Goal: Task Accomplishment & Management: Complete application form

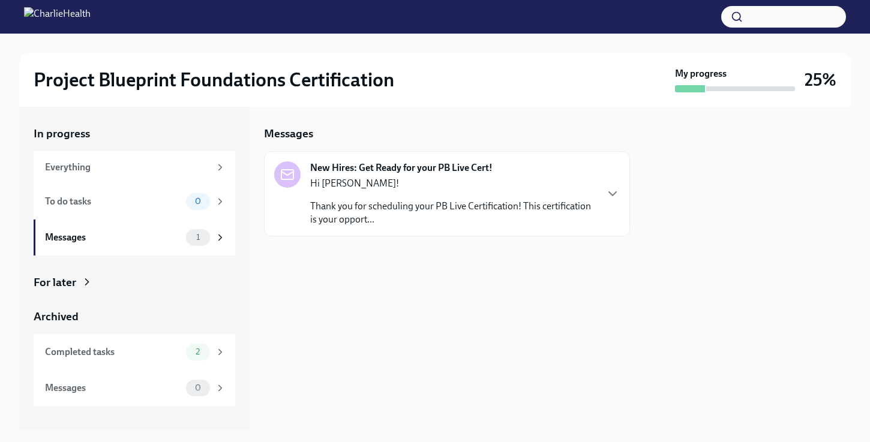
click at [352, 210] on p "Thank you for scheduling your PB Live Certification! This certification is your…" at bounding box center [453, 213] width 286 height 26
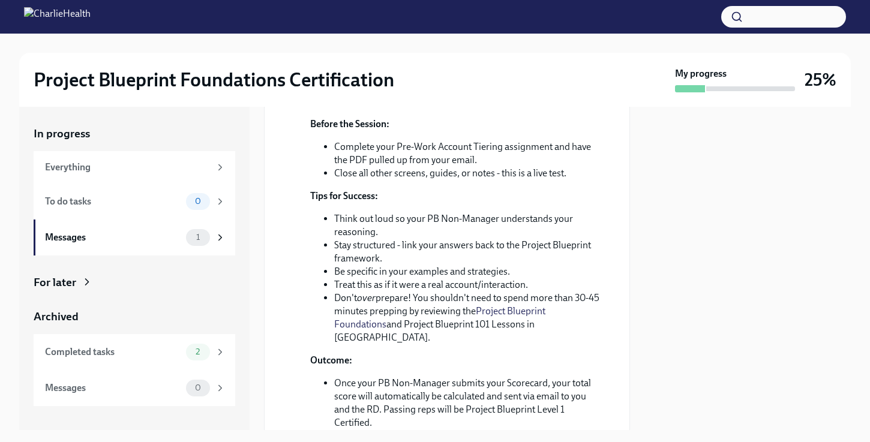
scroll to position [318, 0]
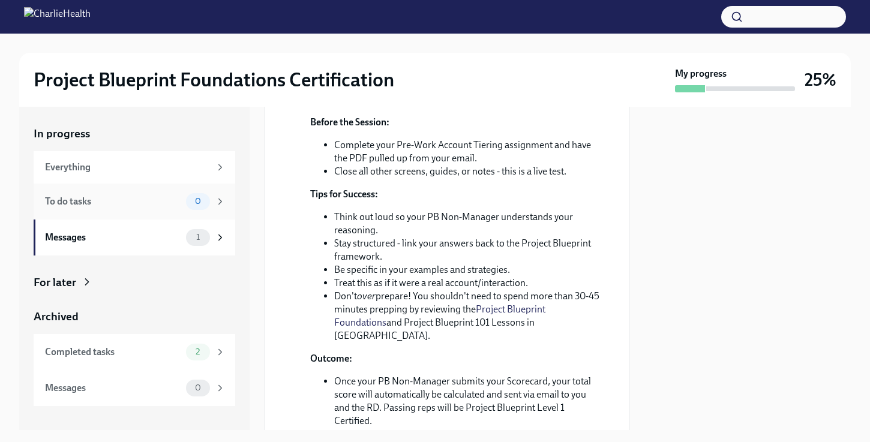
click at [166, 205] on div "To do tasks" at bounding box center [113, 201] width 136 height 13
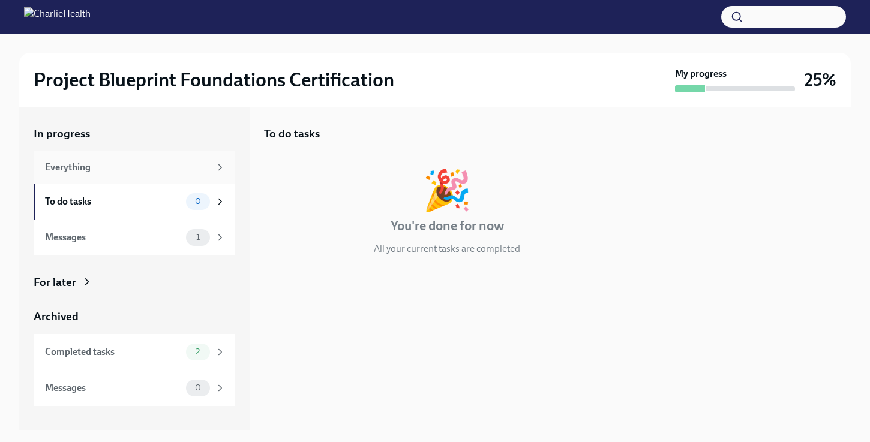
click at [155, 159] on div "Everything" at bounding box center [135, 167] width 202 height 32
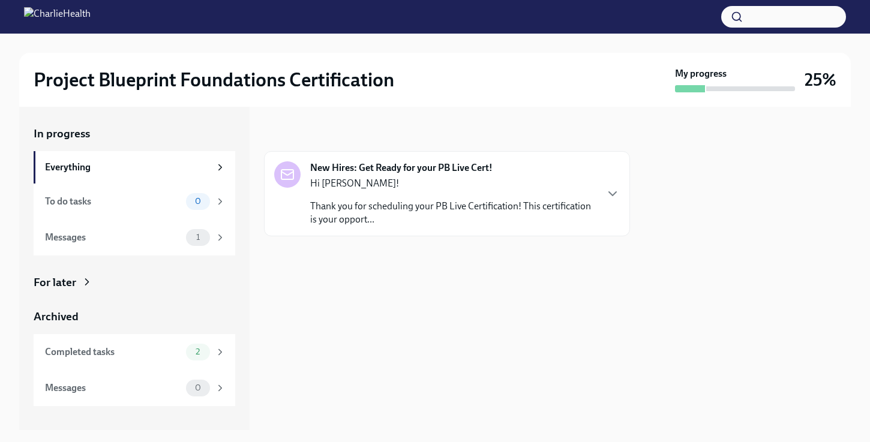
click at [349, 194] on div "Hi [PERSON_NAME]! Thank you for scheduling your PB Live Certification! This cer…" at bounding box center [453, 201] width 286 height 49
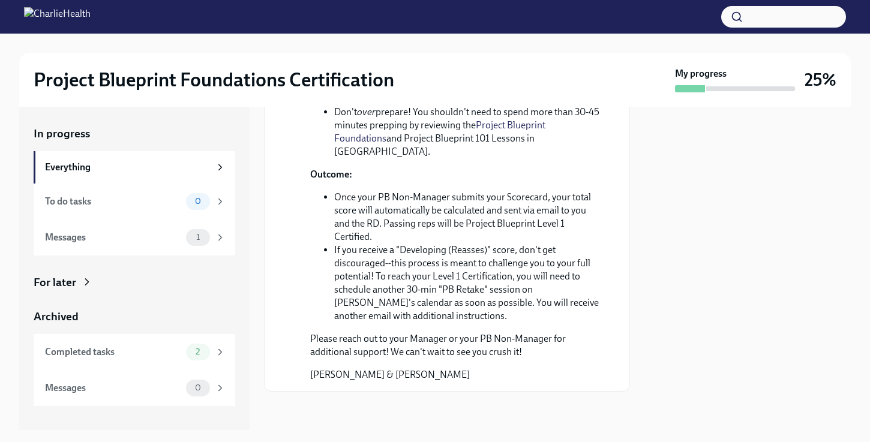
scroll to position [561, 0]
click at [167, 351] on div "Completed tasks" at bounding box center [113, 352] width 136 height 13
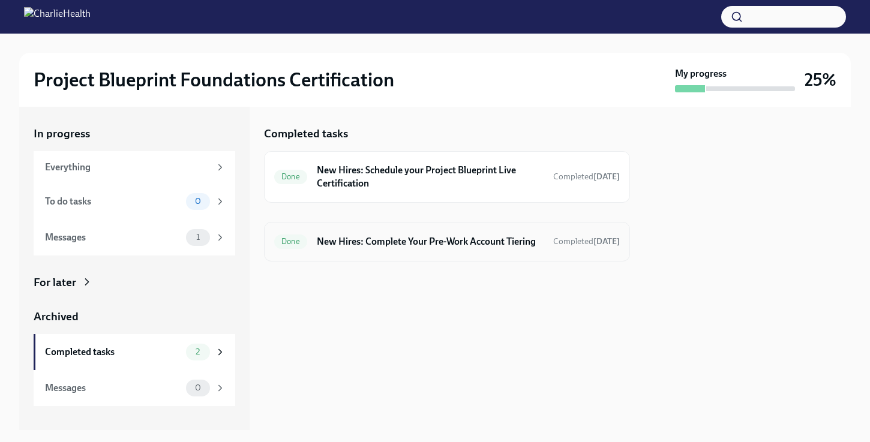
click at [441, 249] on h6 "New Hires: Complete Your Pre-Work Account Tiering" at bounding box center [430, 241] width 227 height 13
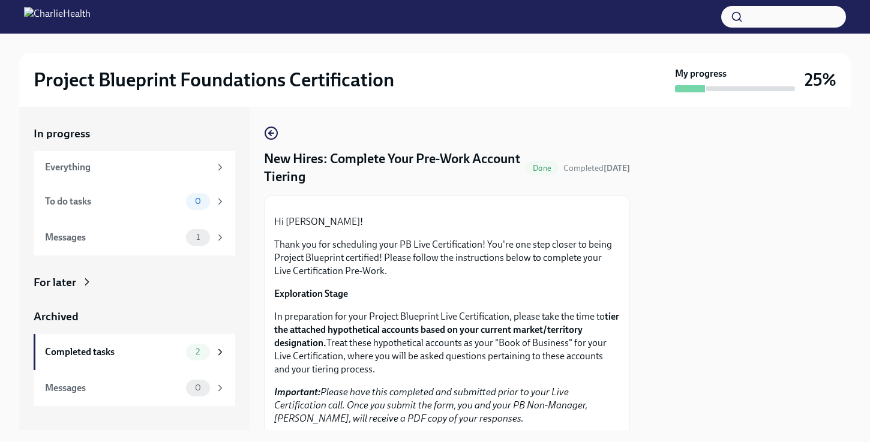
scroll to position [332, 0]
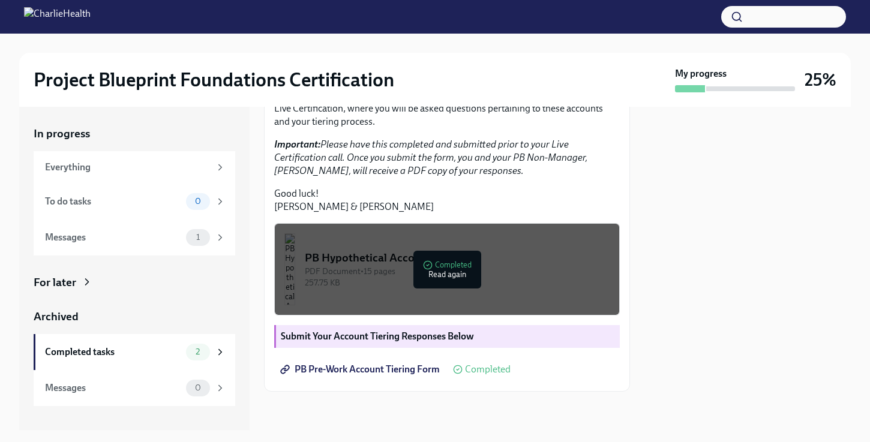
click at [402, 378] on link "PB Pre-Work Account Tiering Form" at bounding box center [361, 370] width 174 height 24
